Goal: Find specific page/section: Find specific page/section

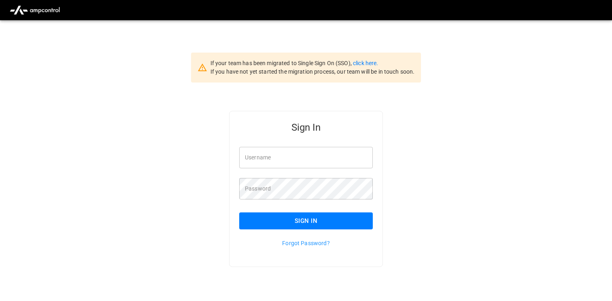
click at [302, 154] on input "Username" at bounding box center [306, 157] width 134 height 21
type input "**********"
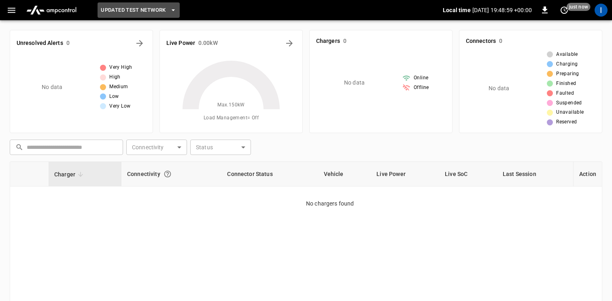
click at [139, 10] on span "Updated Test Network" at bounding box center [133, 10] width 65 height 9
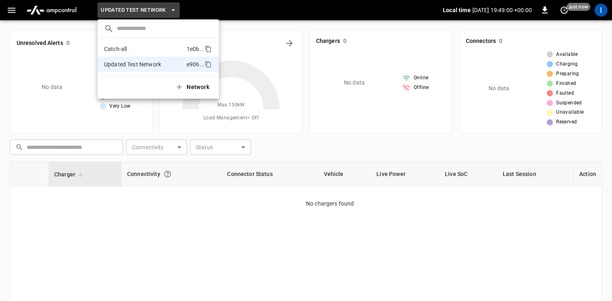
click at [135, 51] on li "Catch-all 1e0b ..." at bounding box center [158, 48] width 121 height 15
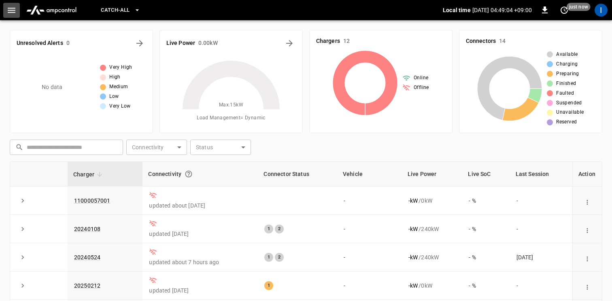
drag, startPoint x: 13, startPoint y: 11, endPoint x: 15, endPoint y: 19, distance: 8.2
click at [13, 11] on icon "button" at bounding box center [11, 10] width 10 height 10
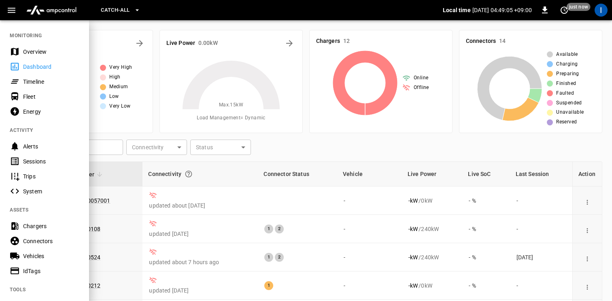
click at [43, 162] on div "Sessions" at bounding box center [51, 162] width 56 height 8
